Goal: Entertainment & Leisure: Browse casually

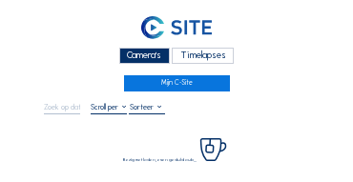
drag, startPoint x: 150, startPoint y: 56, endPoint x: 110, endPoint y: 52, distance: 40.2
click at [150, 56] on div "Camera's" at bounding box center [144, 56] width 51 height 16
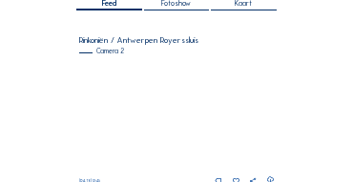
scroll to position [114, 0]
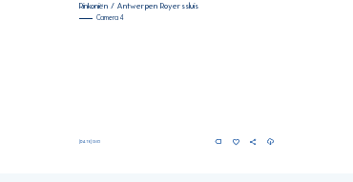
scroll to position [806, 0]
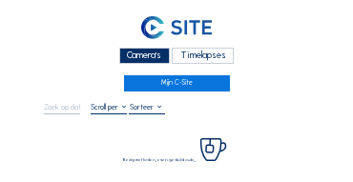
click at [160, 54] on div "Camera's" at bounding box center [144, 56] width 51 height 16
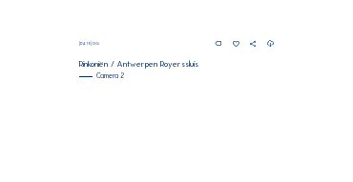
scroll to position [272, 0]
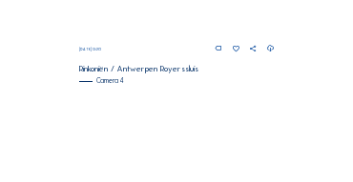
scroll to position [806, 0]
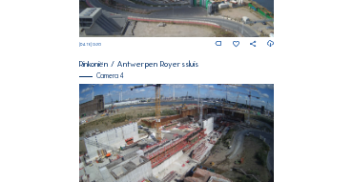
scroll to position [691, 0]
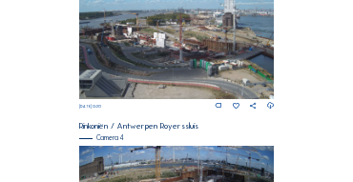
click at [193, 61] on img at bounding box center [176, 45] width 195 height 110
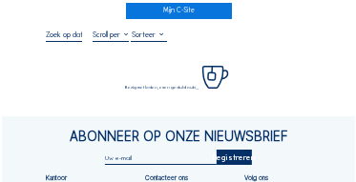
scroll to position [76, 0]
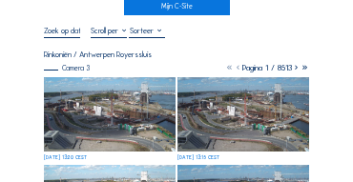
click at [105, 84] on img at bounding box center [110, 114] width 132 height 74
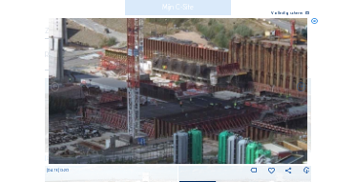
drag, startPoint x: 211, startPoint y: 103, endPoint x: 244, endPoint y: 99, distance: 33.6
click at [244, 99] on img at bounding box center [178, 91] width 259 height 146
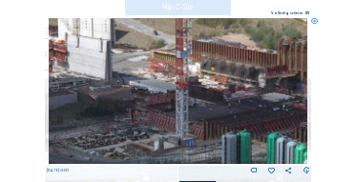
drag, startPoint x: 163, startPoint y: 94, endPoint x: 229, endPoint y: 97, distance: 65.8
click at [241, 97] on img at bounding box center [178, 91] width 259 height 146
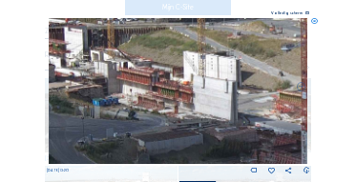
drag, startPoint x: 132, startPoint y: 90, endPoint x: 228, endPoint y: 130, distance: 104.3
click at [228, 130] on img at bounding box center [178, 91] width 259 height 146
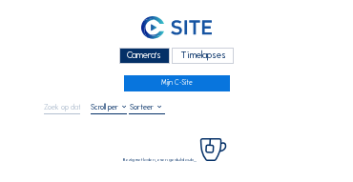
click at [129, 51] on div "Camera's" at bounding box center [144, 56] width 51 height 16
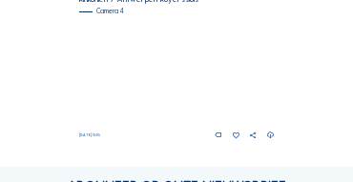
scroll to position [825, 0]
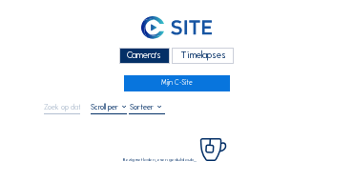
click at [136, 52] on div "Camera's" at bounding box center [144, 56] width 51 height 16
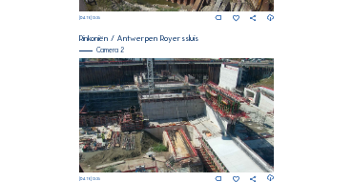
scroll to position [291, 0]
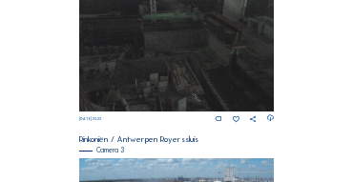
scroll to position [634, 0]
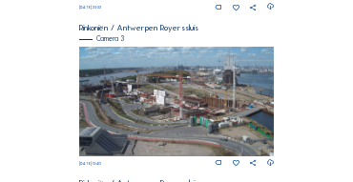
click at [169, 110] on img at bounding box center [176, 102] width 195 height 110
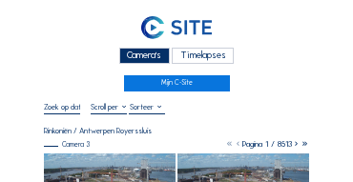
click at [137, 59] on div "Camera's" at bounding box center [144, 56] width 51 height 16
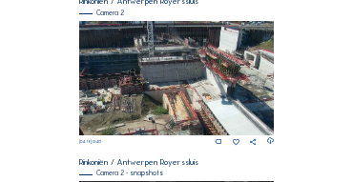
scroll to position [329, 0]
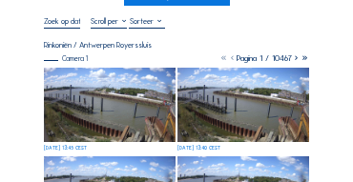
scroll to position [57, 0]
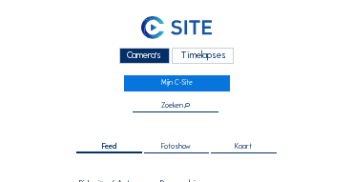
drag, startPoint x: 143, startPoint y: 54, endPoint x: 123, endPoint y: 57, distance: 20.2
click at [142, 54] on div "Camera's" at bounding box center [144, 56] width 51 height 16
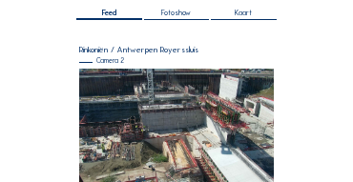
scroll to position [172, 0]
